Goal: Task Accomplishment & Management: Use online tool/utility

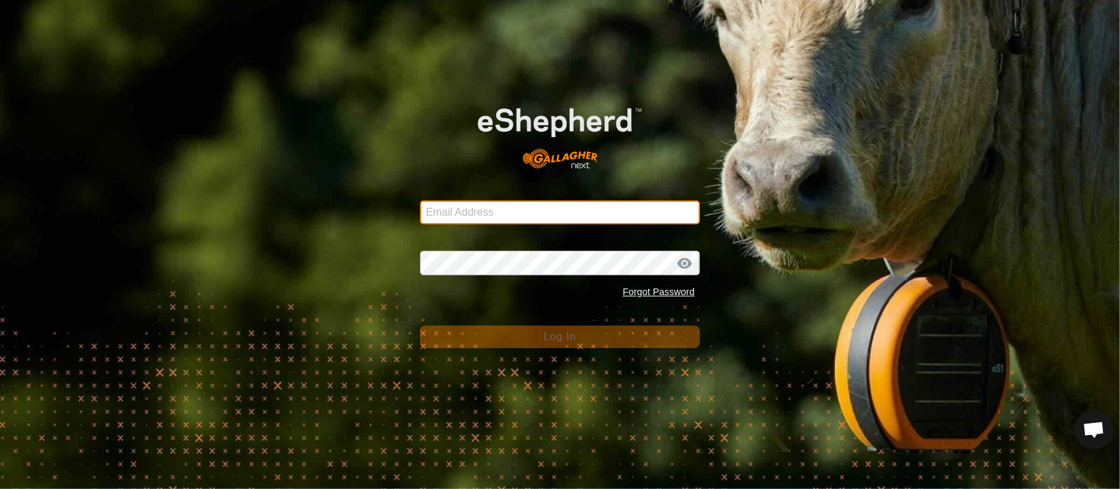
click at [455, 209] on input "Email Address" at bounding box center [560, 212] width 280 height 24
click at [0, 488] on com-1password-button at bounding box center [0, 489] width 0 height 0
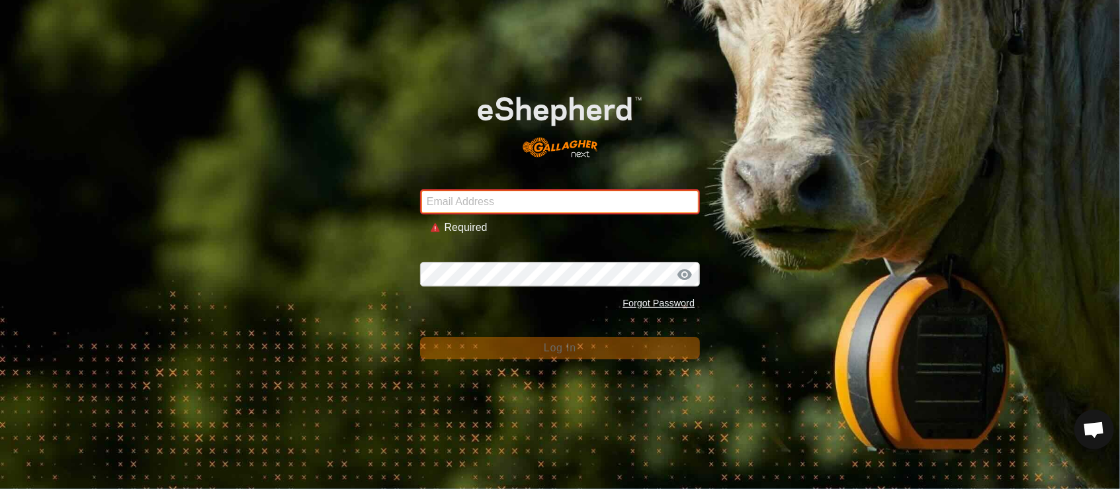
type input "[PERSON_NAME][EMAIL_ADDRESS][DOMAIN_NAME]"
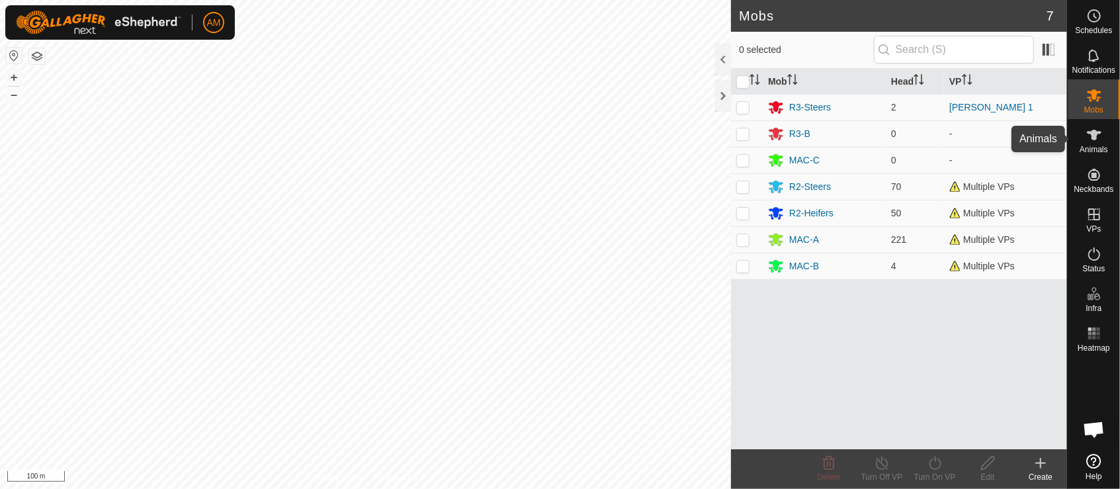
click at [1102, 139] on icon at bounding box center [1094, 135] width 16 height 16
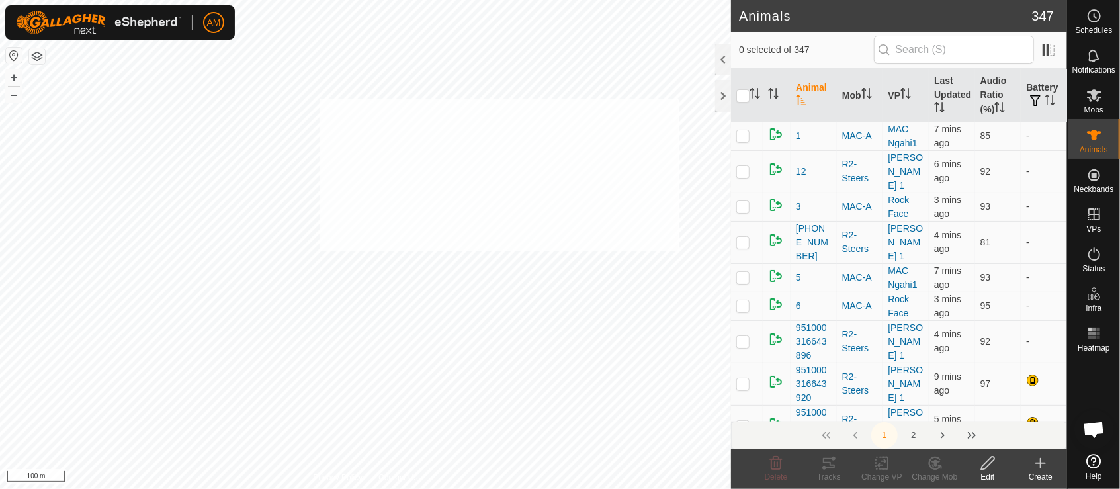
checkbox input "true"
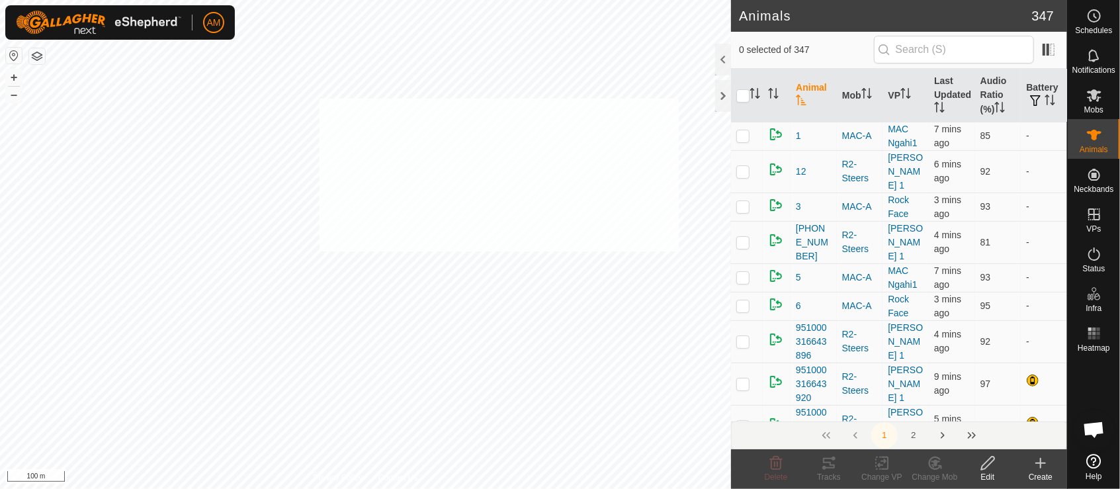
checkbox input "true"
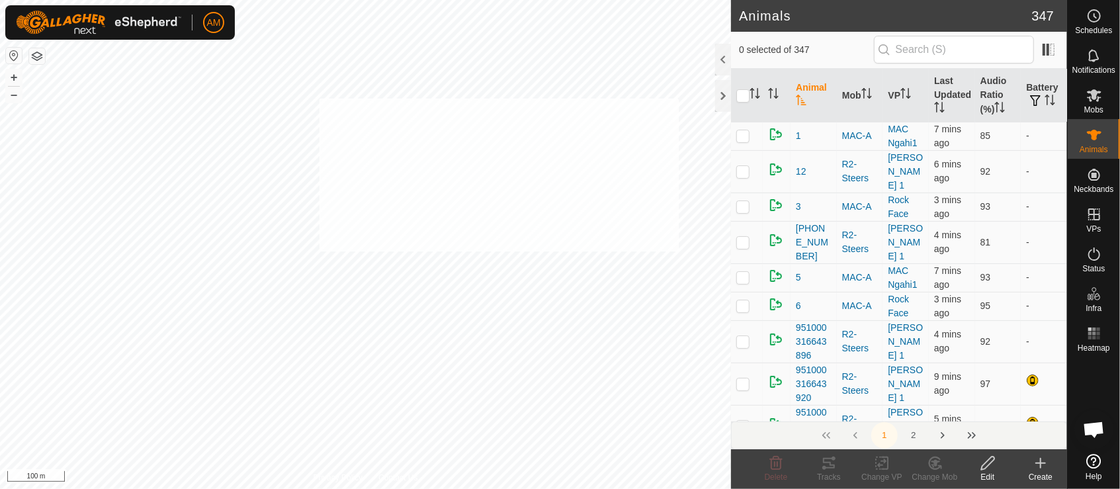
checkbox input "true"
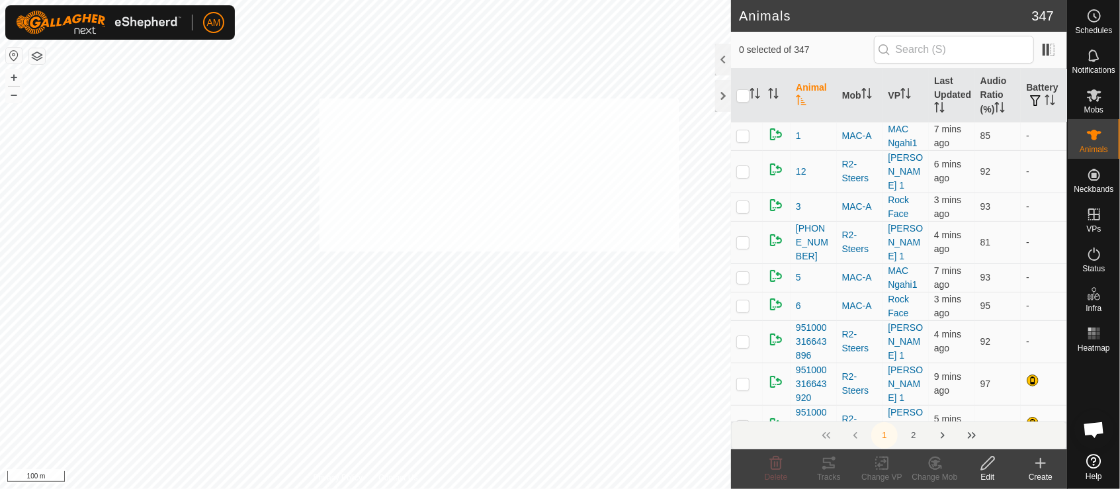
checkbox input "true"
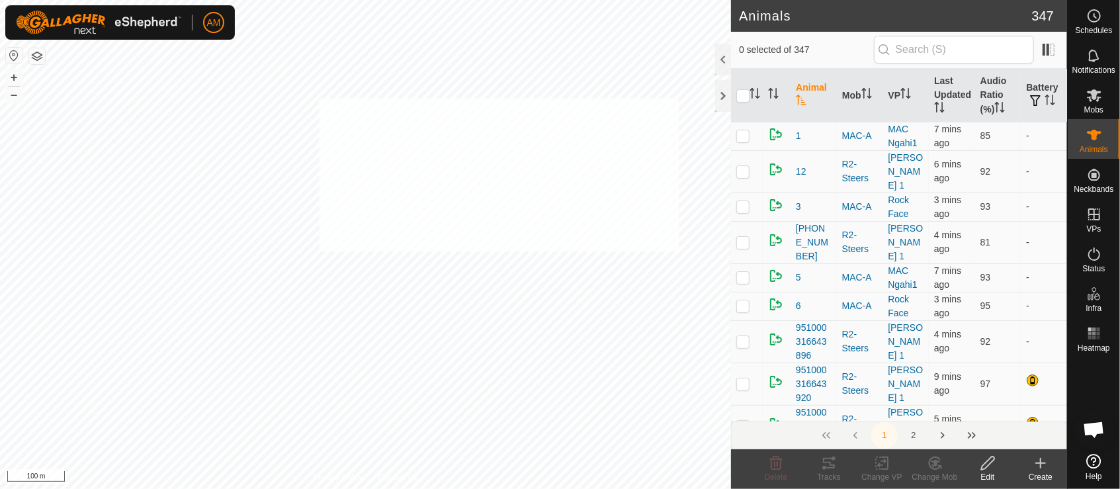
checkbox input "true"
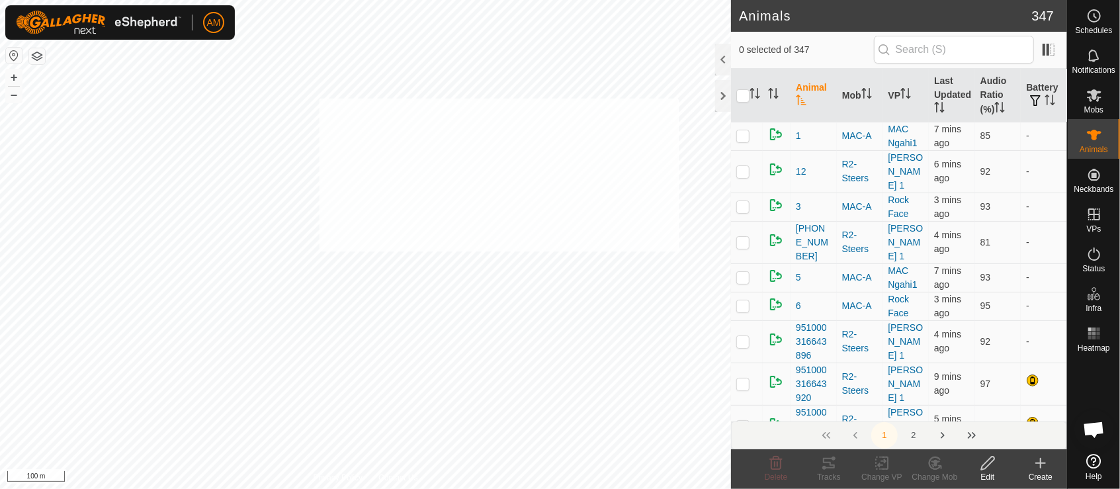
checkbox input "true"
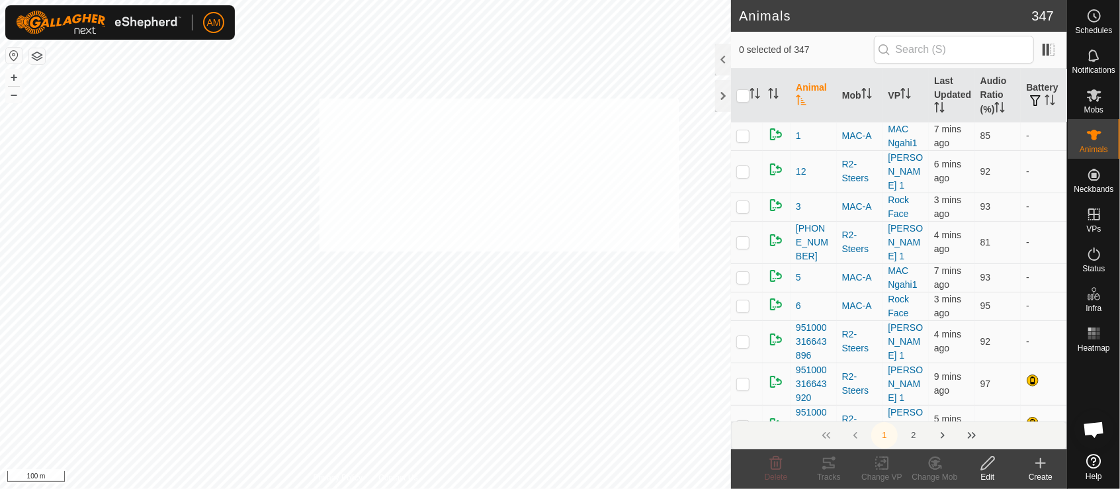
checkbox input "true"
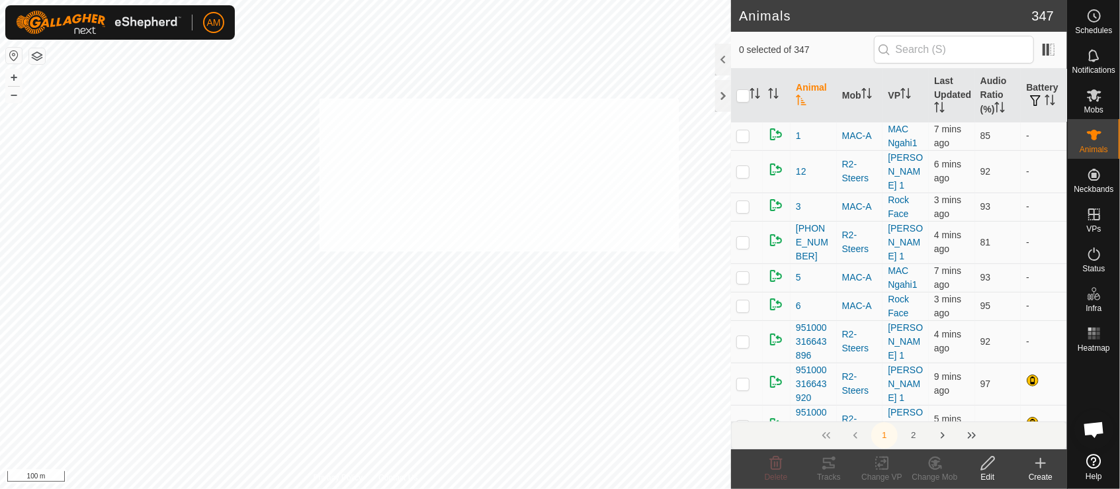
checkbox input "true"
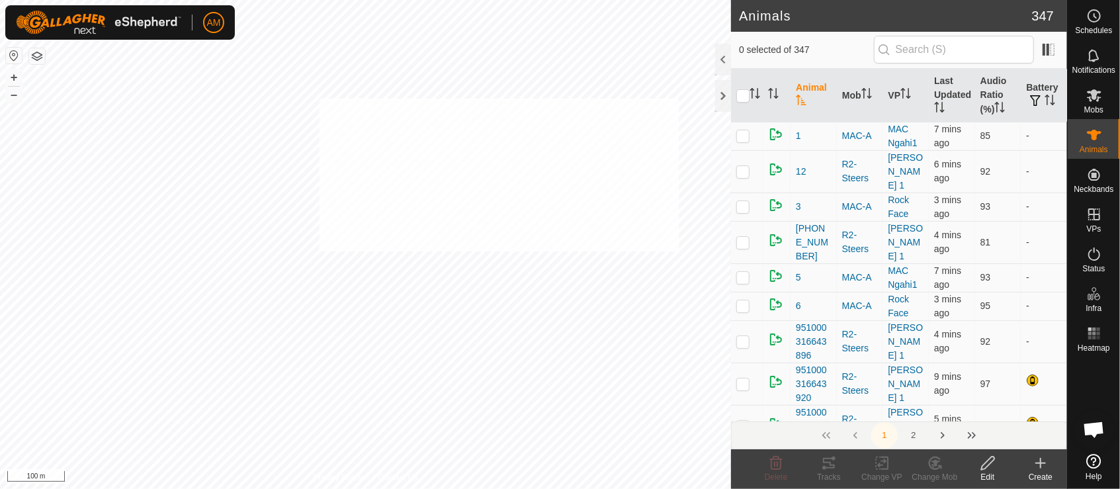
checkbox input "true"
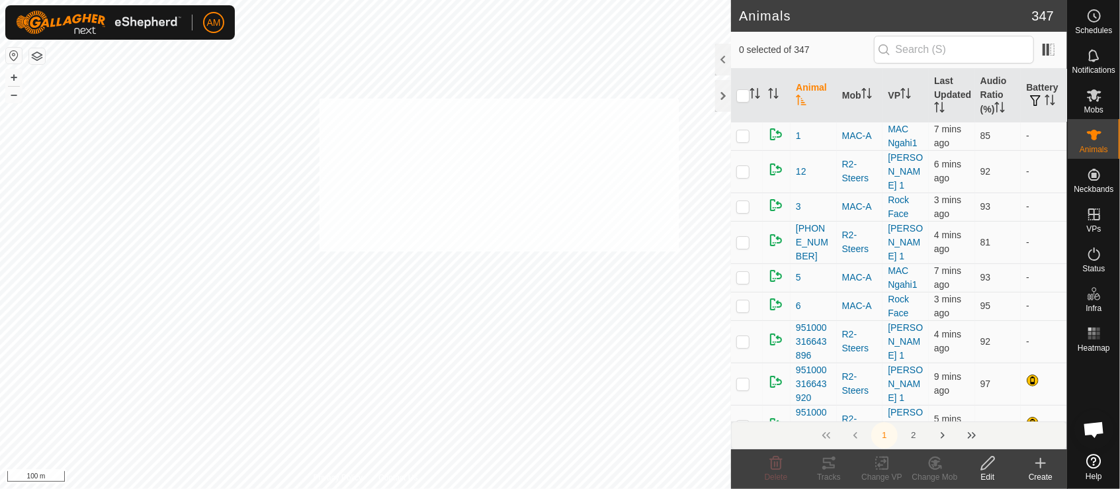
checkbox input "true"
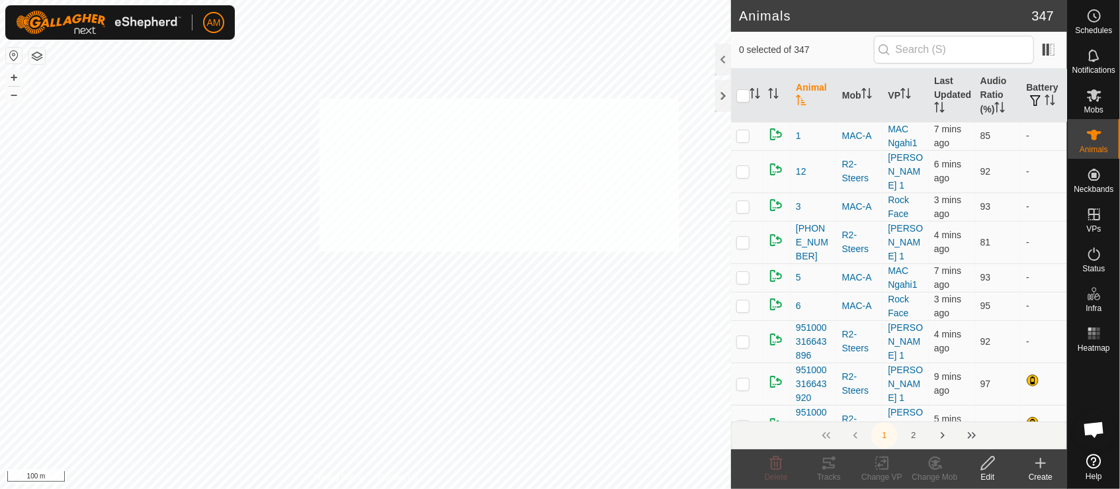
checkbox input "true"
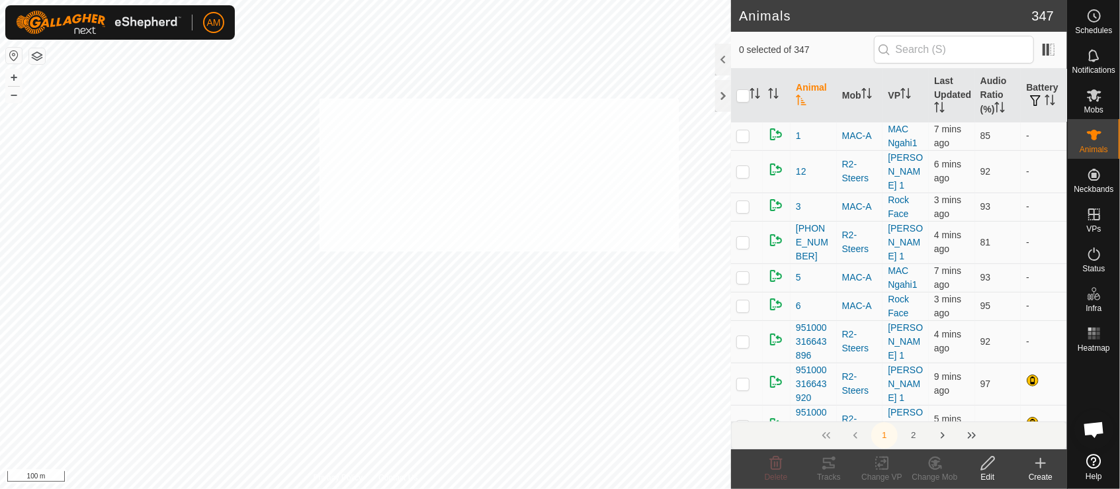
checkbox input "true"
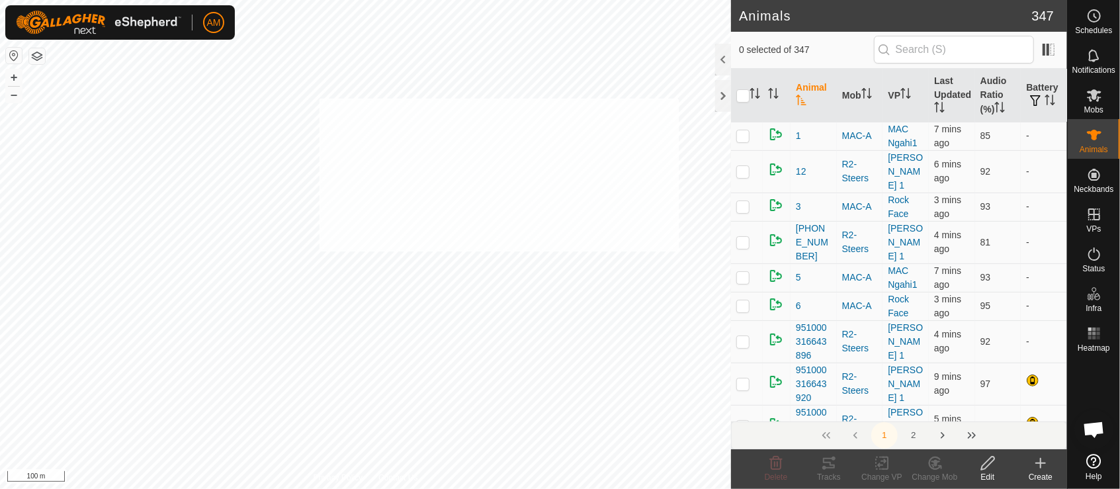
checkbox input "true"
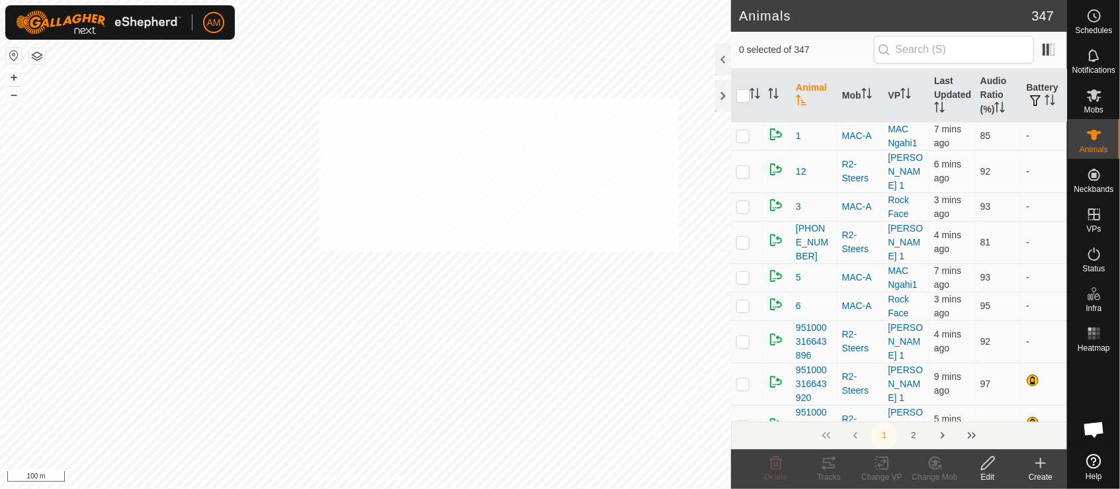
checkbox input "true"
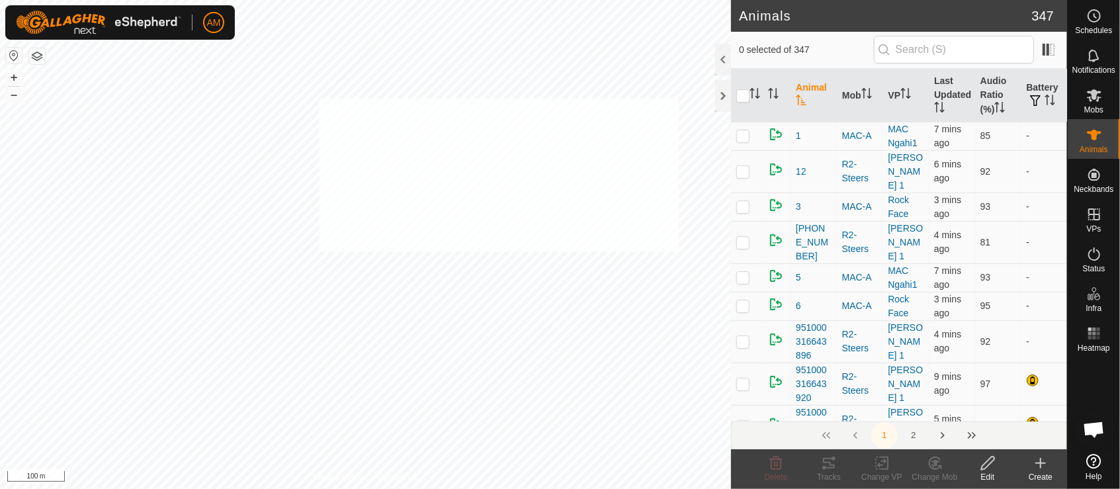
checkbox input "true"
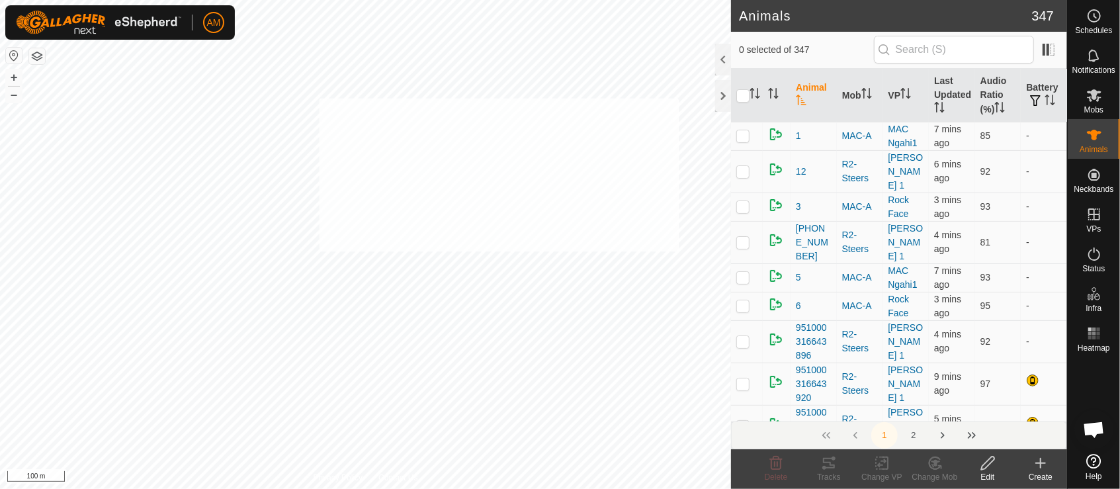
checkbox input "true"
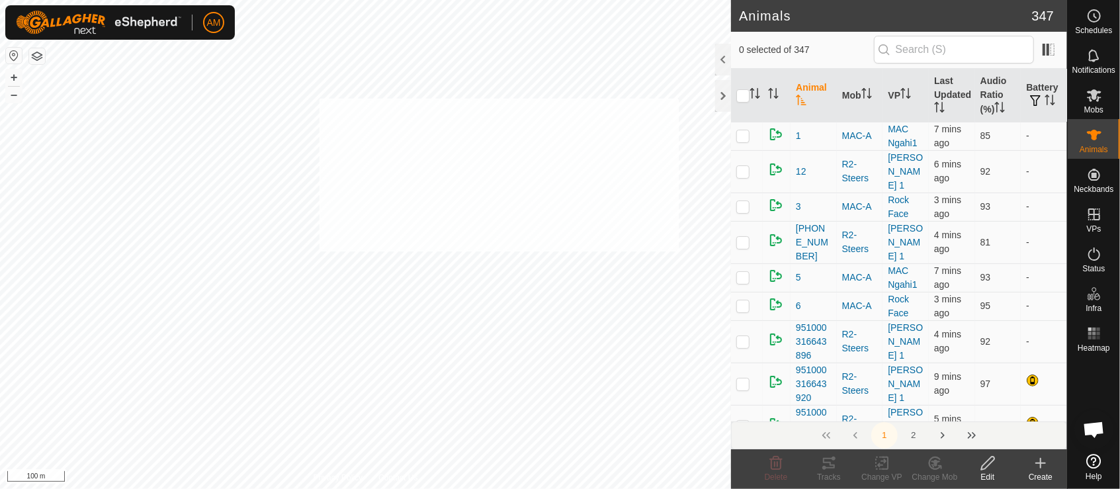
checkbox input "true"
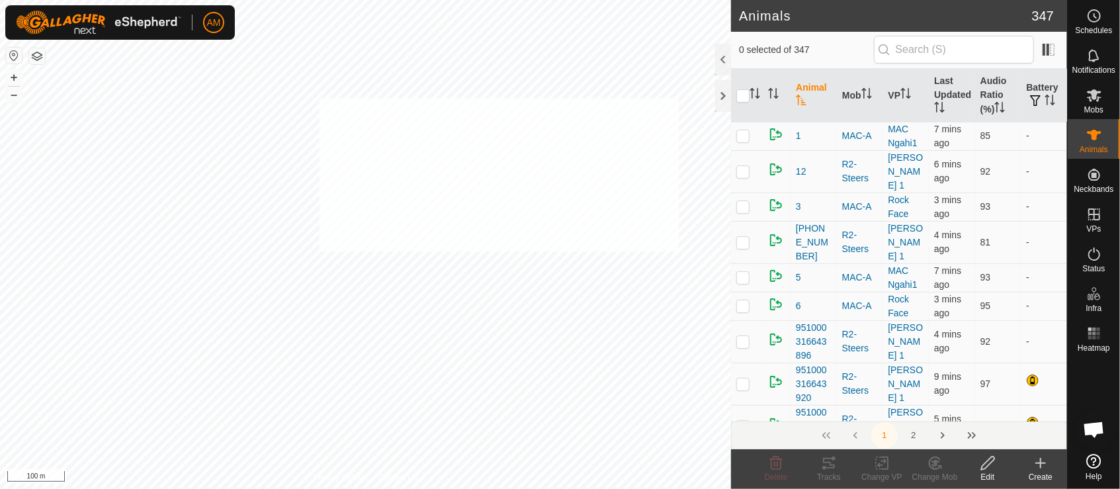
checkbox input "true"
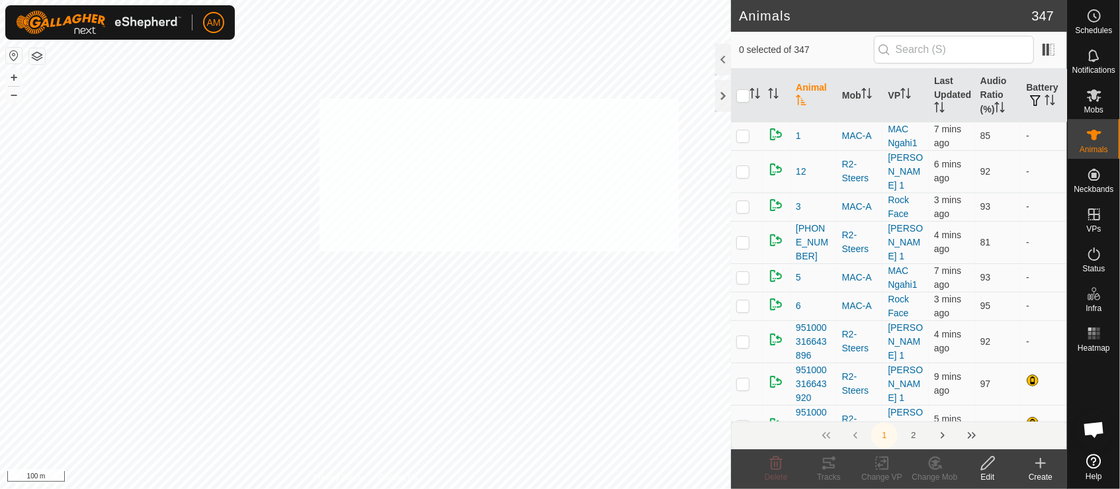
checkbox input "true"
click at [886, 457] on icon at bounding box center [885, 463] width 6 height 12
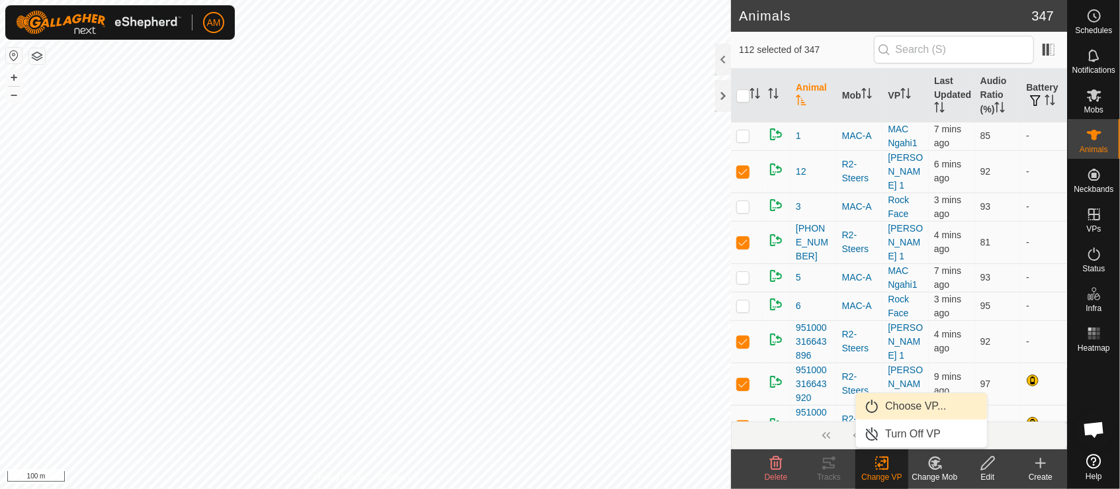
click at [905, 400] on link "Choose VP..." at bounding box center [921, 406] width 131 height 26
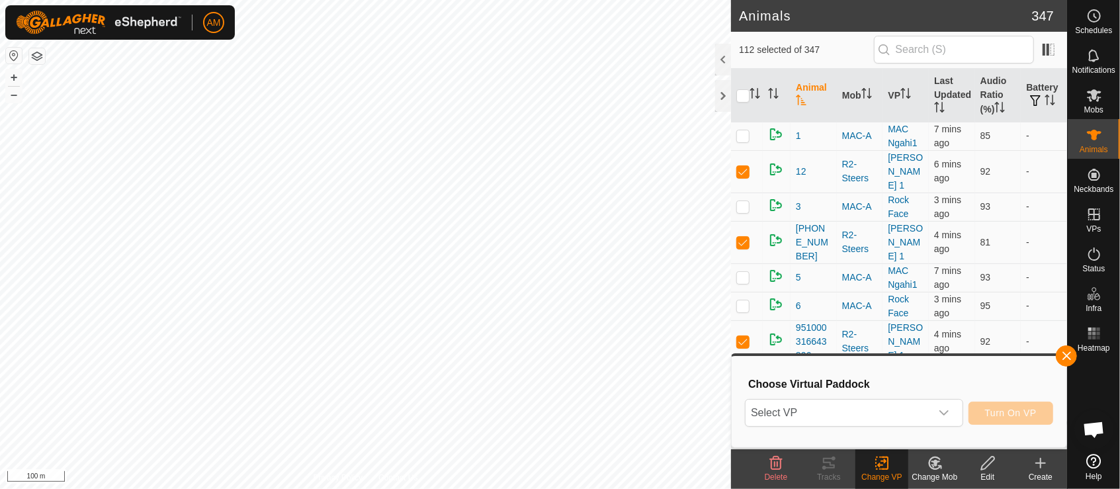
click at [884, 406] on span "Select VP" at bounding box center [838, 413] width 185 height 26
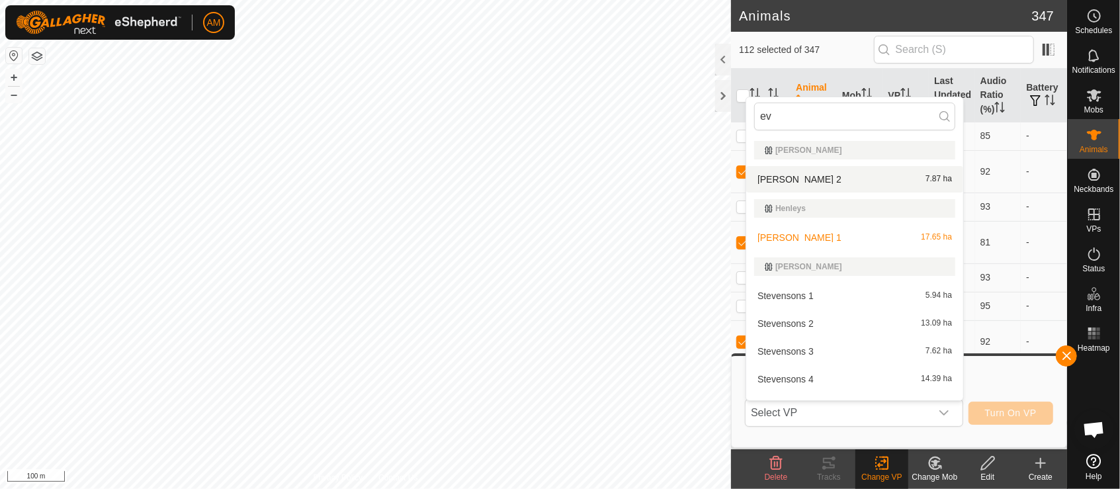
type input "ev"
click at [802, 173] on li "[PERSON_NAME] 2 7.87 ha" at bounding box center [854, 179] width 217 height 26
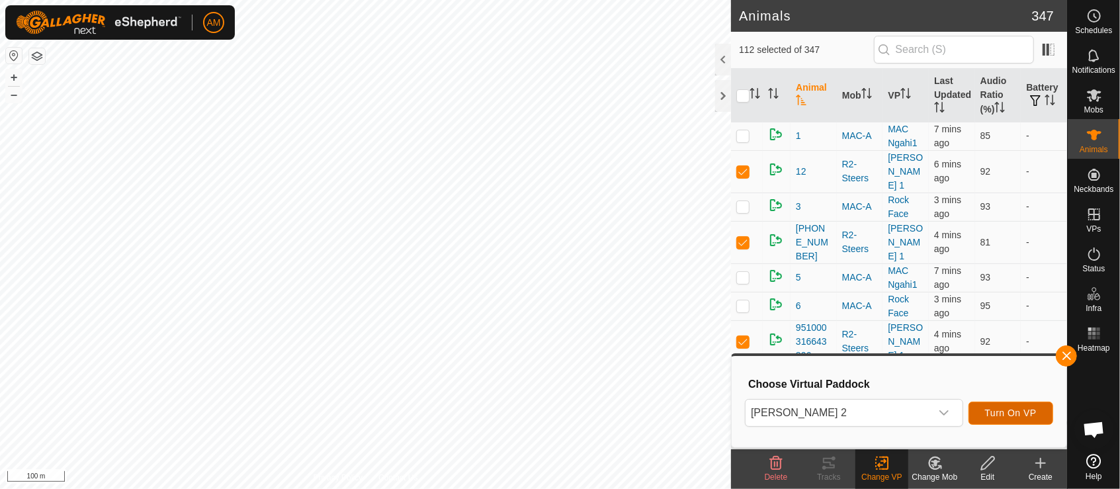
click at [1027, 409] on span "Turn On VP" at bounding box center [1011, 413] width 52 height 11
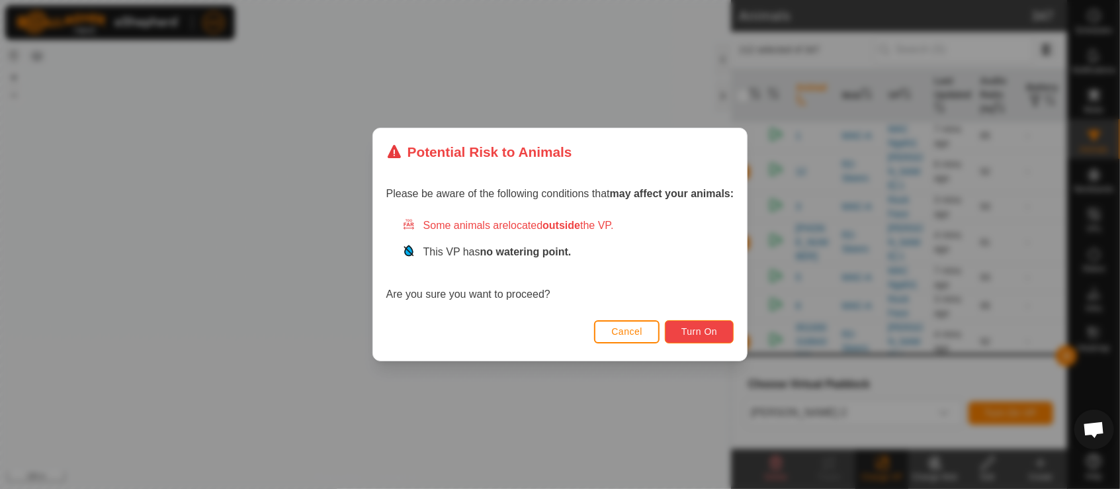
click at [688, 327] on span "Turn On" at bounding box center [699, 331] width 36 height 11
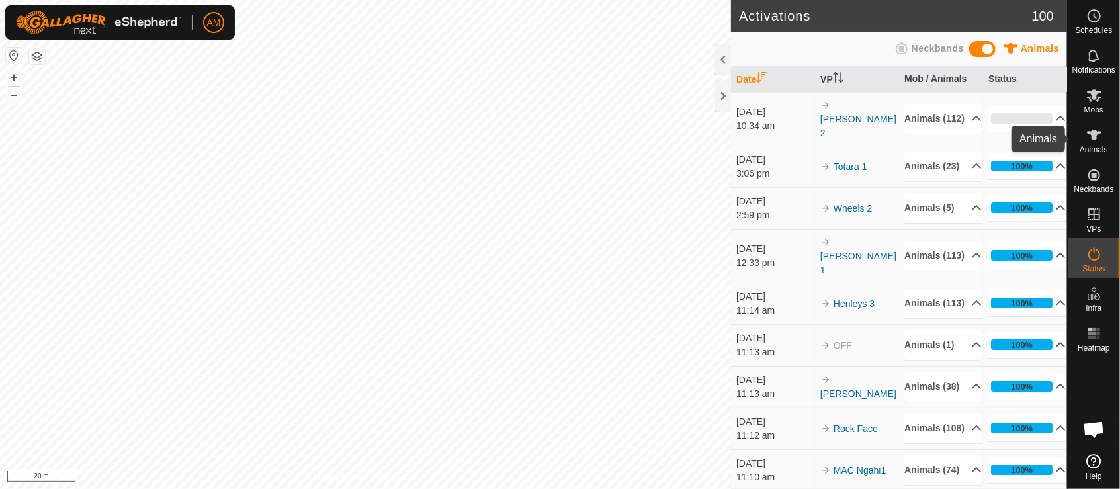
drag, startPoint x: 1090, startPoint y: 140, endPoint x: 1100, endPoint y: 137, distance: 10.3
click at [1090, 140] on icon at bounding box center [1094, 135] width 16 height 16
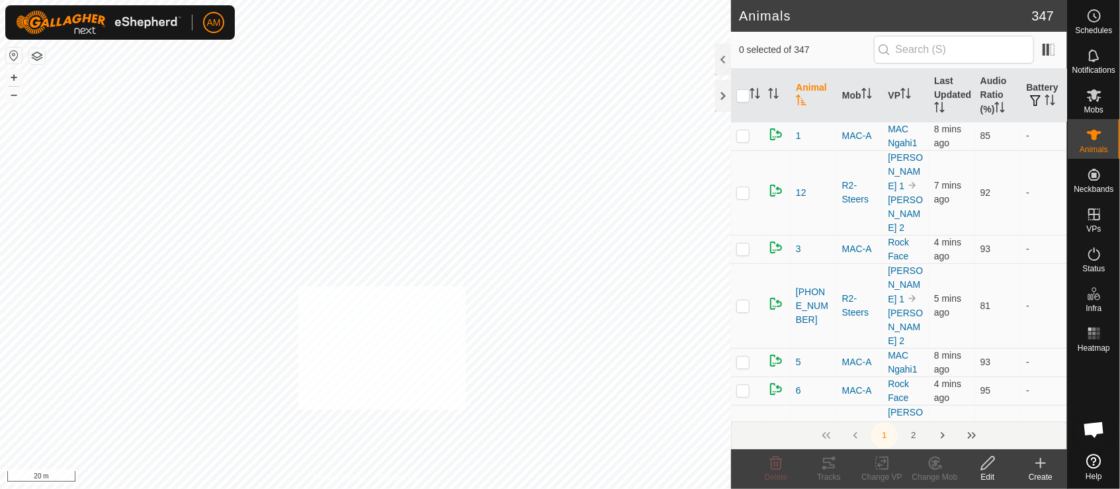
checkbox input "true"
click at [885, 464] on icon at bounding box center [882, 463] width 17 height 16
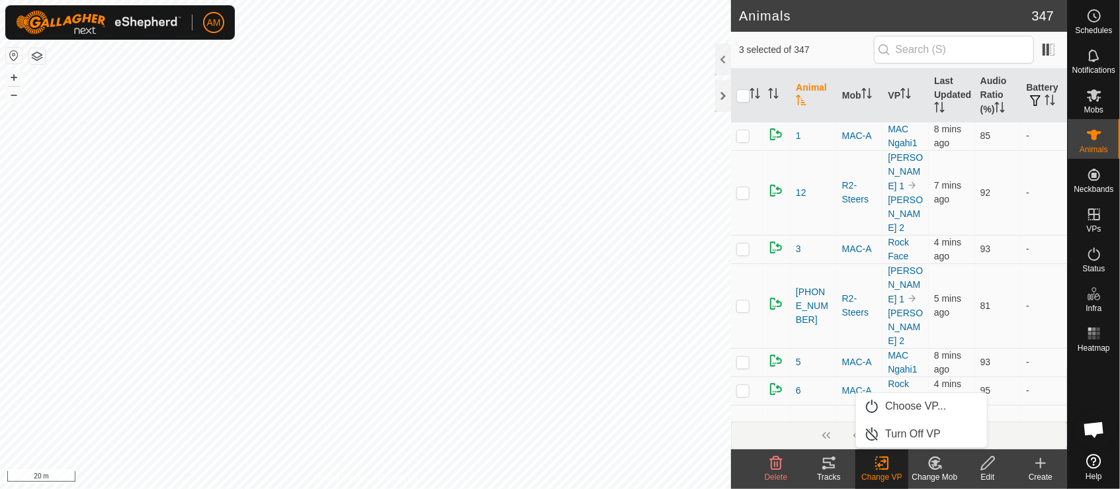
click at [918, 406] on link "Choose VP..." at bounding box center [921, 406] width 131 height 26
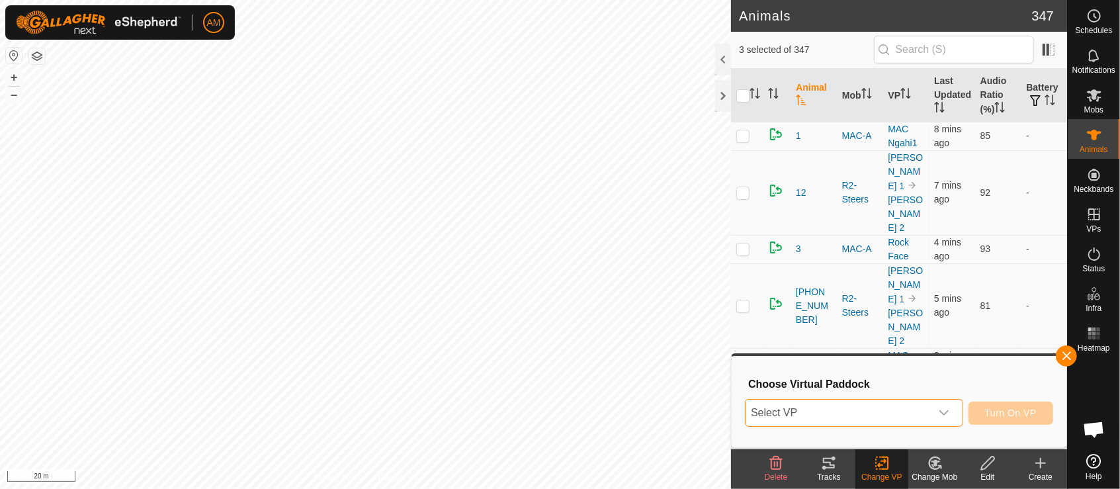
click at [829, 407] on span "Select VP" at bounding box center [838, 413] width 185 height 26
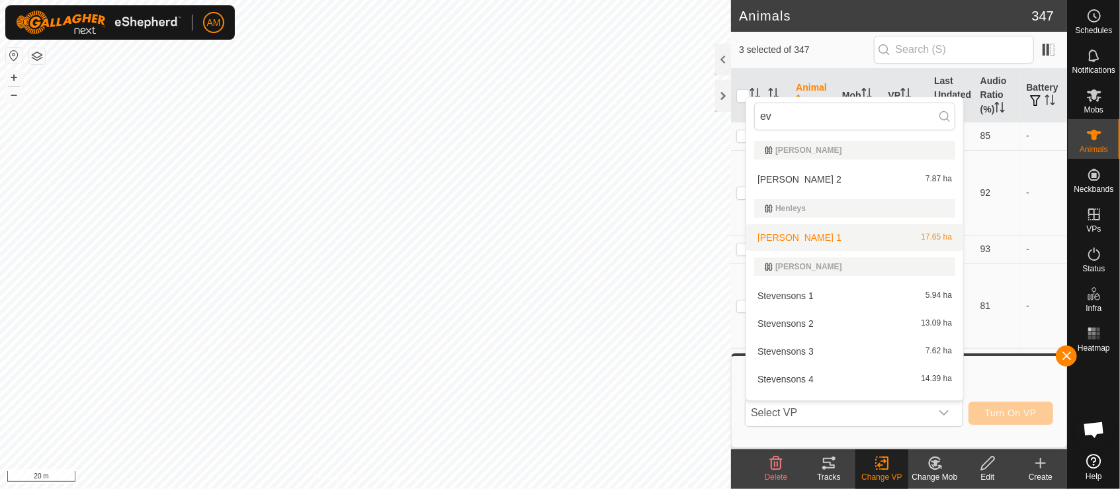
type input "ev"
click at [807, 237] on li "[PERSON_NAME] 1 17.65 ha" at bounding box center [854, 237] width 217 height 26
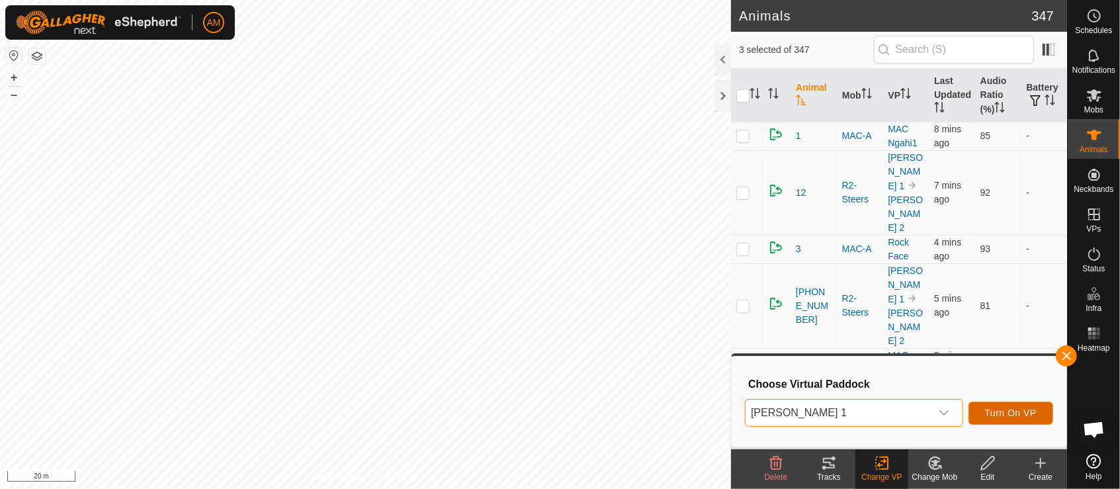
click at [1008, 411] on span "Turn On VP" at bounding box center [1011, 413] width 52 height 11
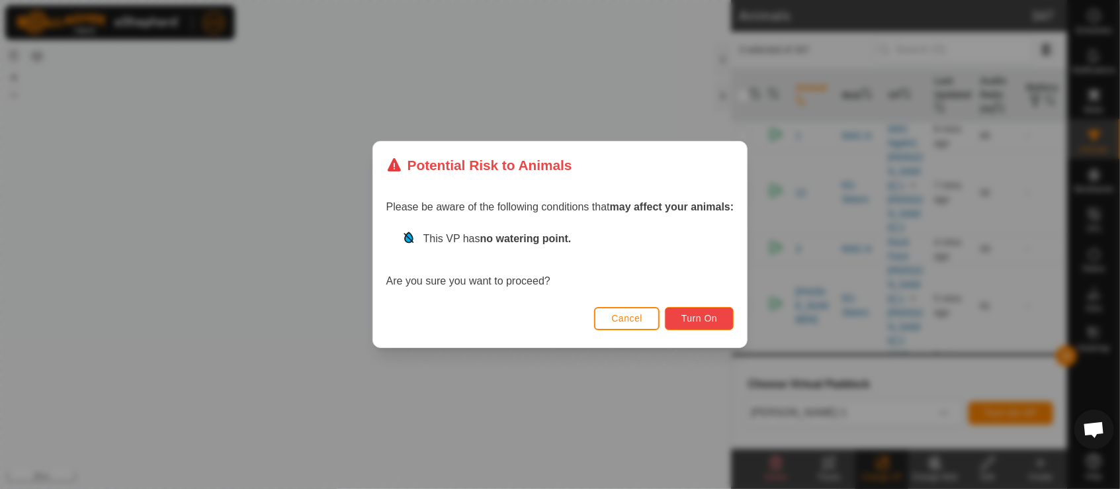
click at [691, 325] on button "Turn On" at bounding box center [699, 318] width 69 height 23
